Goal: Information Seeking & Learning: Learn about a topic

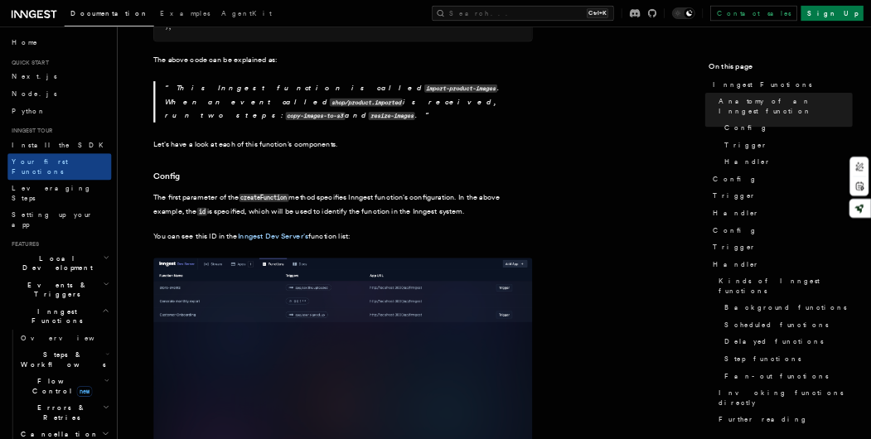
scroll to position [795, 0]
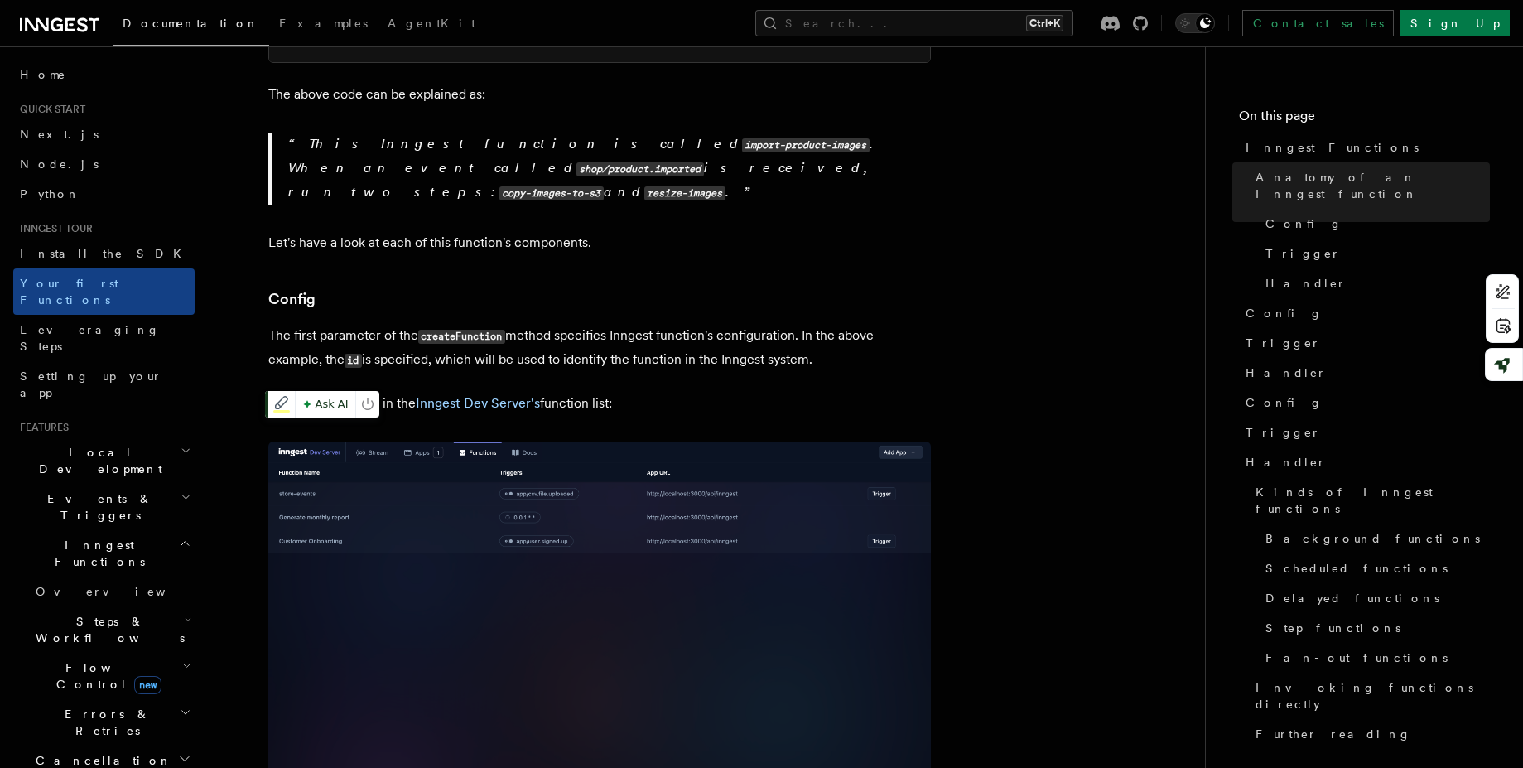
drag, startPoint x: 445, startPoint y: 586, endPoint x: 355, endPoint y: 519, distance: 111.3
click at [355, 519] on img at bounding box center [599, 639] width 663 height 394
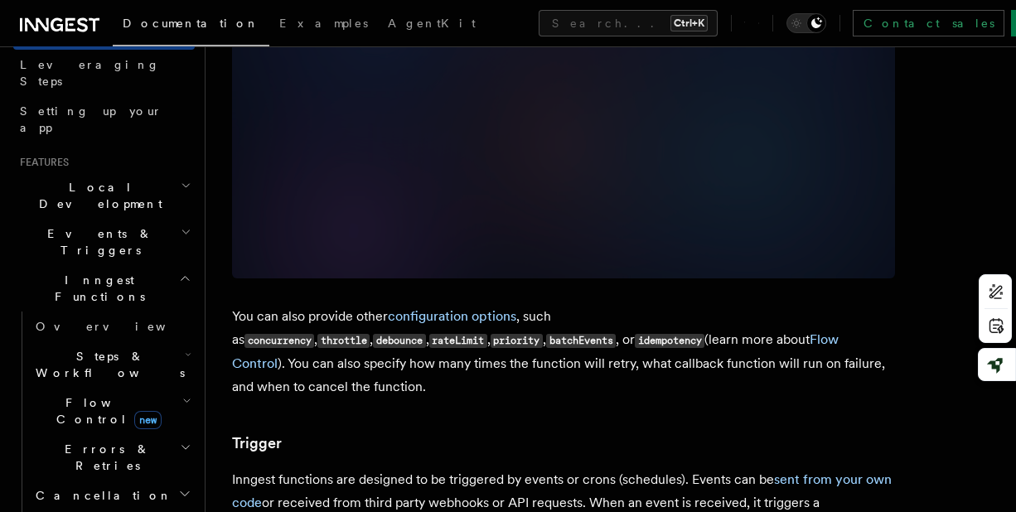
scroll to position [1458, 0]
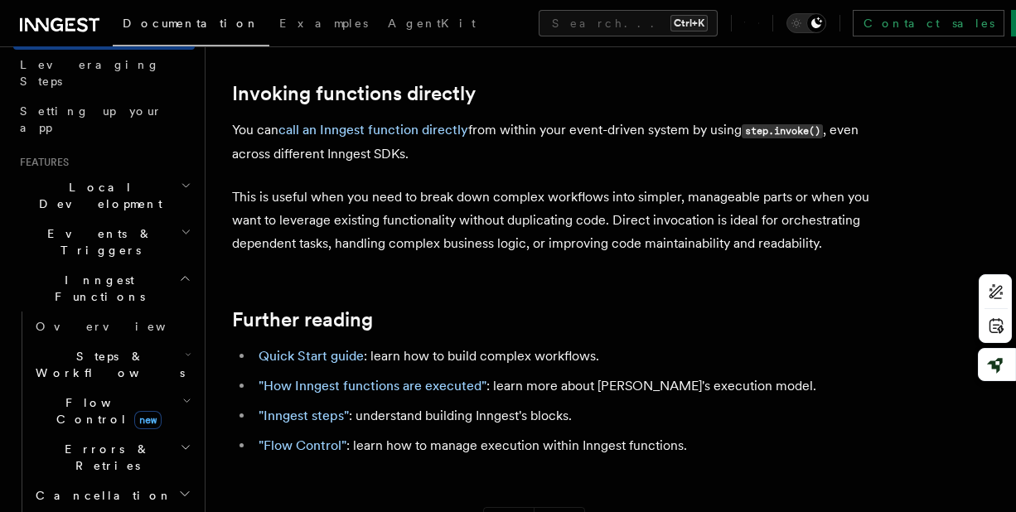
scroll to position [3380, 0]
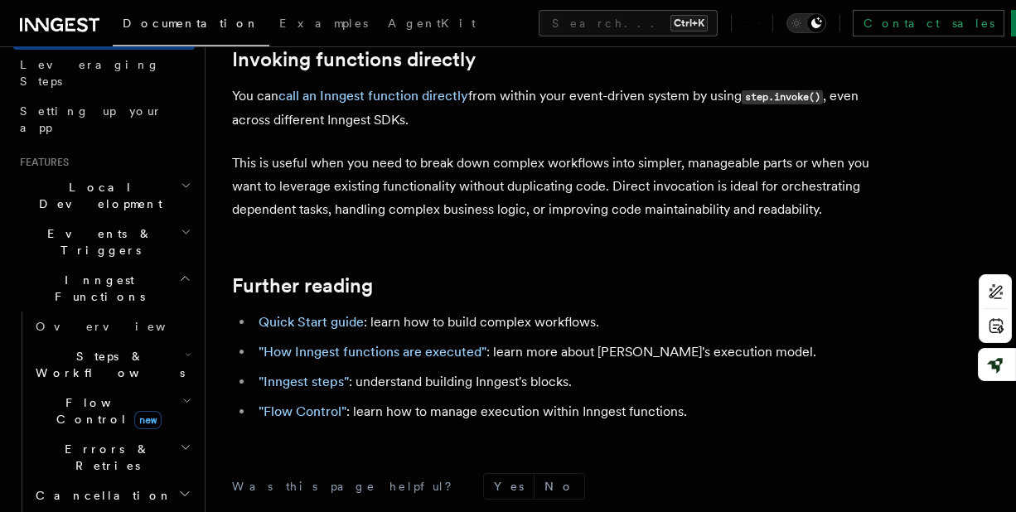
click at [69, 46] on div "Documentation Examples AgentKit Search... Ctrl+K Contact sales Sign Up" at bounding box center [508, 23] width 1016 height 46
click at [65, 34] on icon at bounding box center [60, 25] width 80 height 20
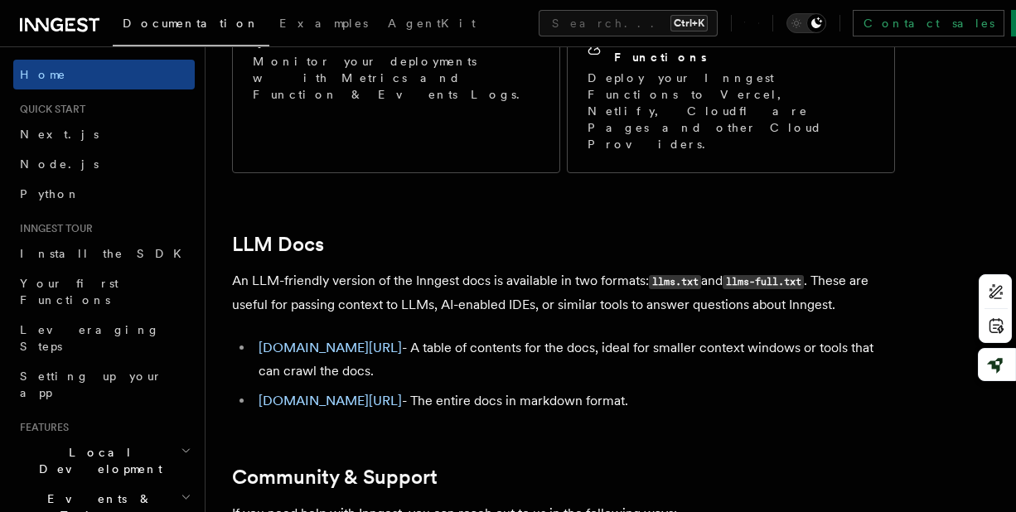
scroll to position [1599, 0]
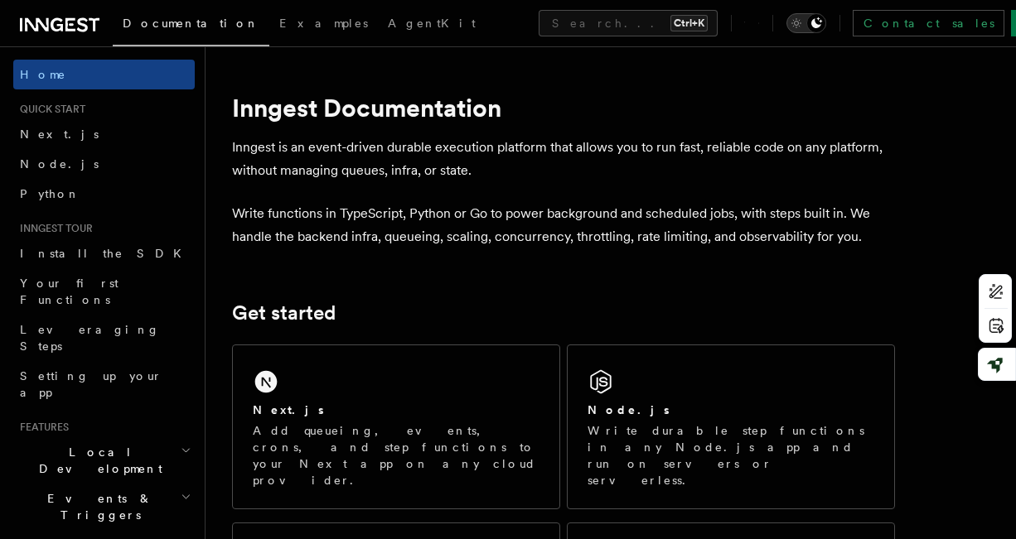
click at [806, 24] on div "Toggle dark mode" at bounding box center [816, 23] width 20 height 20
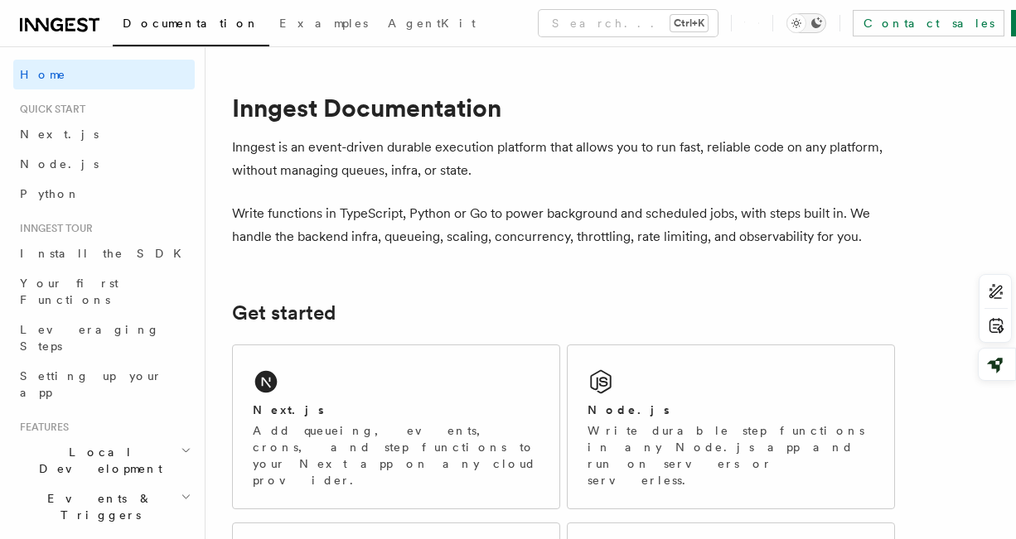
click at [809, 27] on icon "Toggle dark mode" at bounding box center [815, 23] width 13 height 13
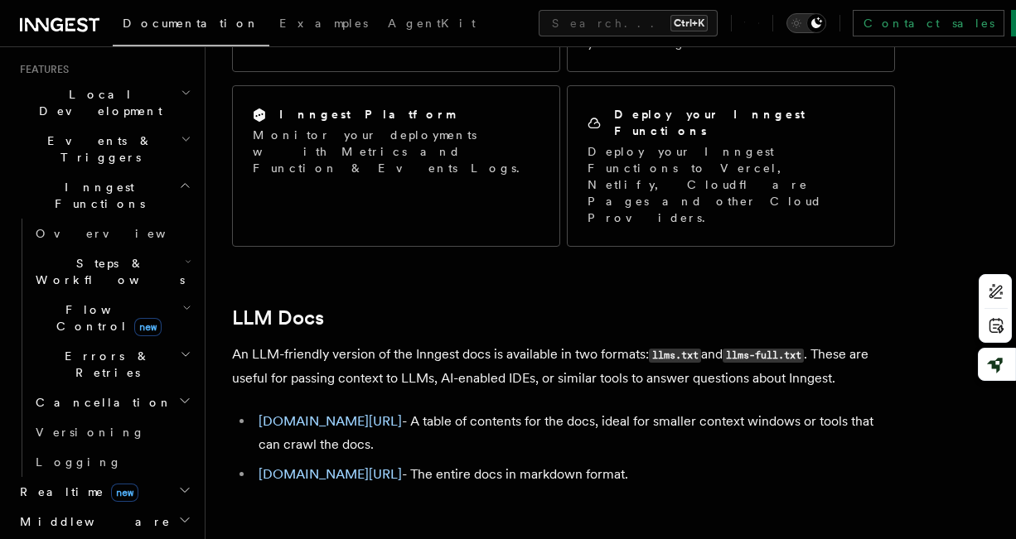
scroll to position [596, 0]
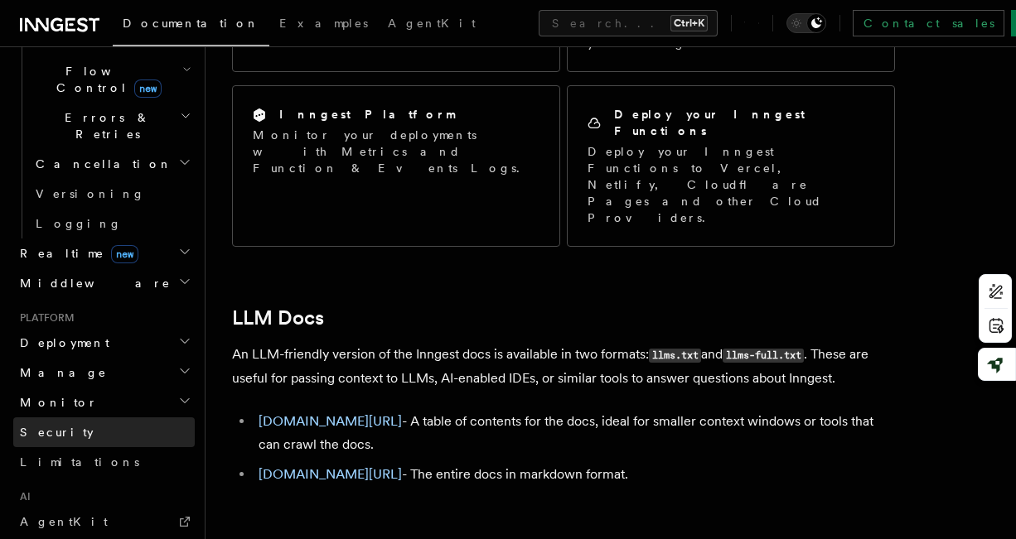
click at [132, 418] on link "Security" at bounding box center [103, 433] width 181 height 30
